Goal: Find specific page/section: Find specific page/section

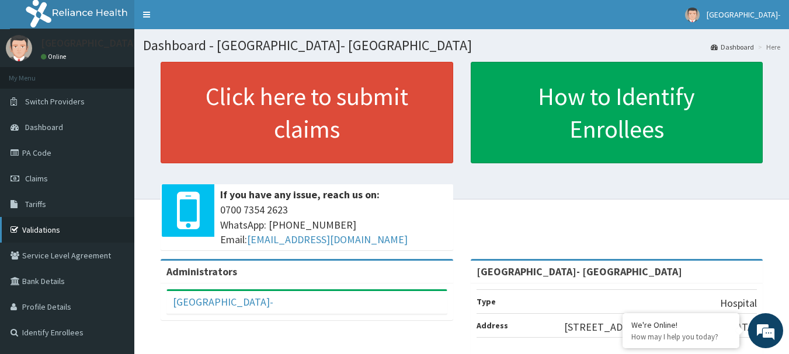
click at [69, 228] on link "Validations" at bounding box center [67, 230] width 134 height 26
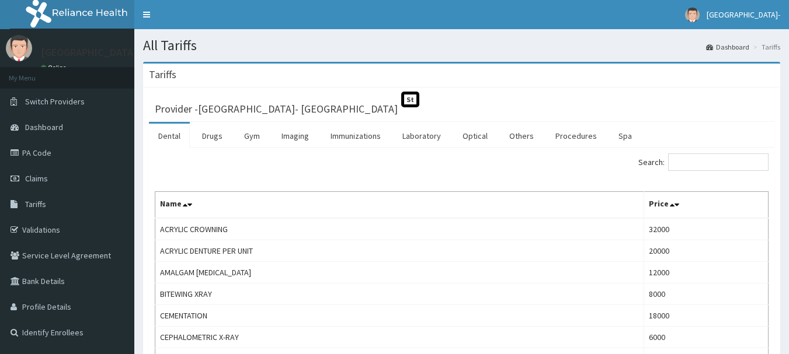
click at [132, 116] on link "Dashboard" at bounding box center [67, 127] width 134 height 26
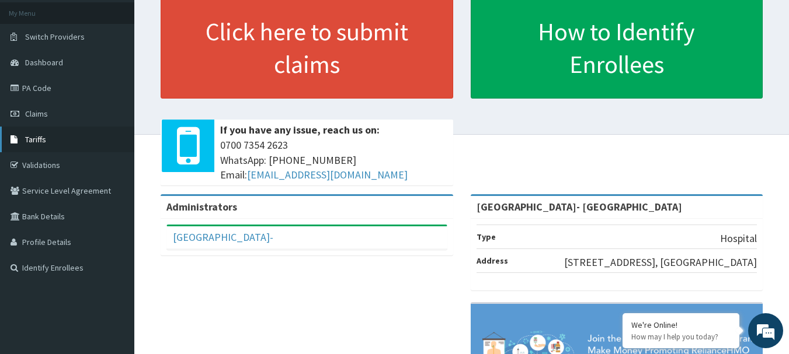
click at [41, 134] on link "Tariffs" at bounding box center [67, 140] width 134 height 26
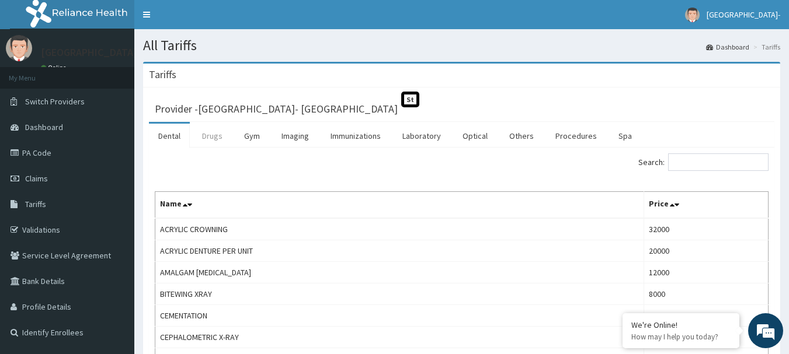
click at [220, 133] on link "Drugs" at bounding box center [212, 136] width 39 height 25
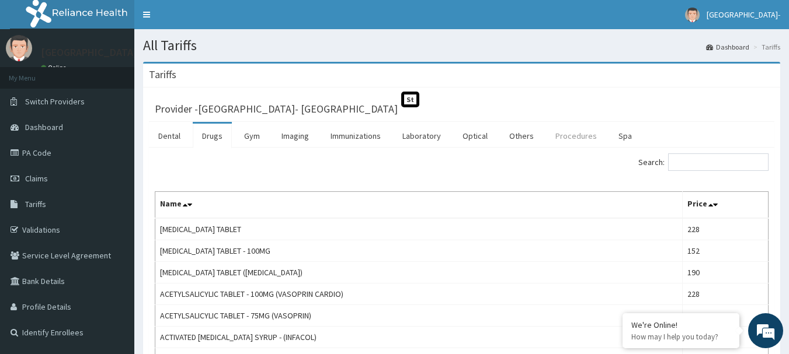
click at [565, 132] on link "Procedures" at bounding box center [576, 136] width 60 height 25
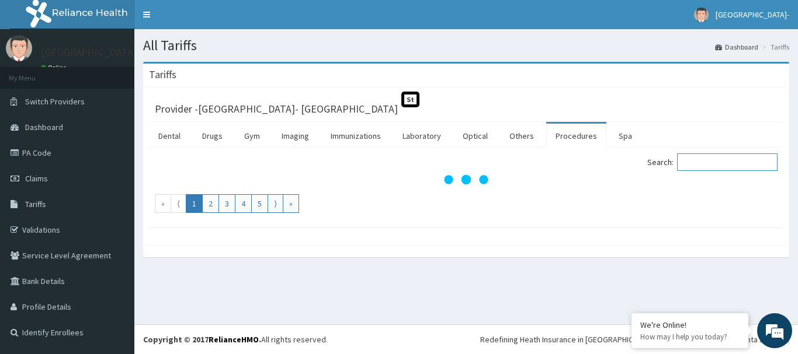
click at [725, 162] on input "Search:" at bounding box center [727, 163] width 100 height 18
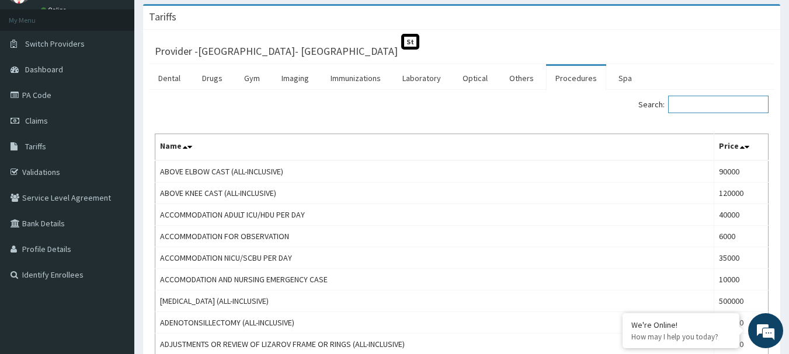
scroll to position [120, 0]
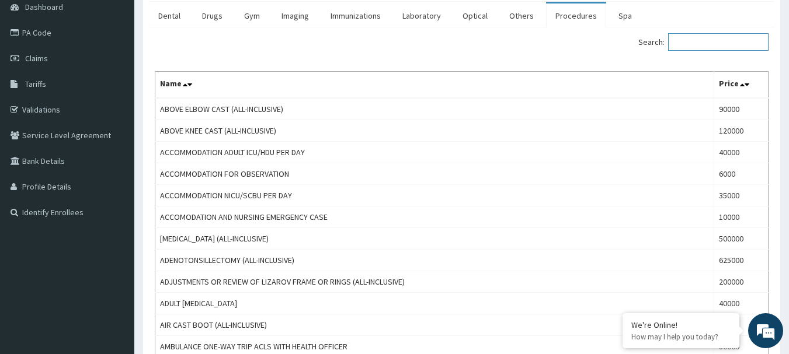
click at [743, 44] on input "Search:" at bounding box center [718, 42] width 100 height 18
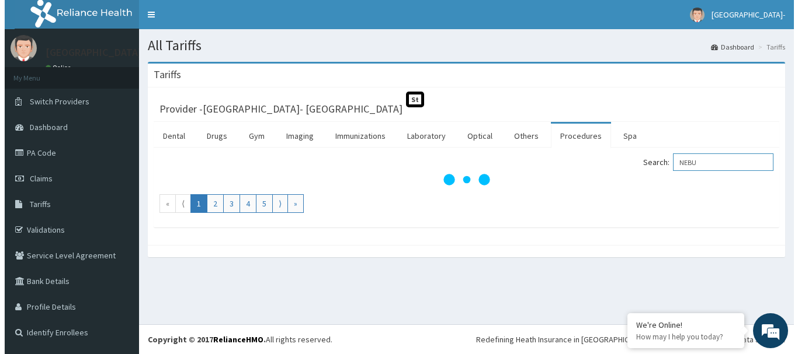
scroll to position [0, 0]
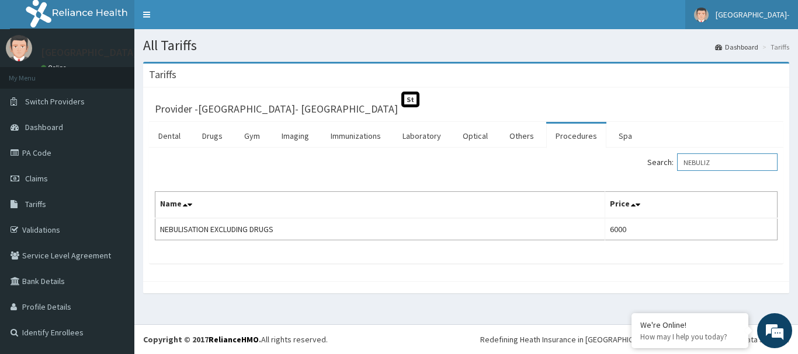
type input "NEBULIZ"
